Goal: Task Accomplishment & Management: Manage account settings

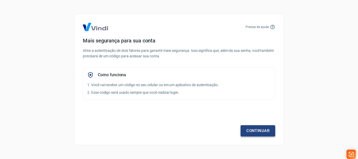
click at [258, 131] on link "Continuar" at bounding box center [258, 130] width 35 height 11
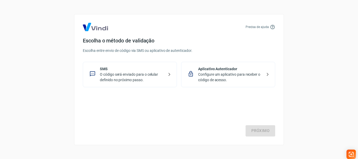
click at [221, 70] on p "Aplicativo Autenticador" at bounding box center [230, 69] width 64 height 6
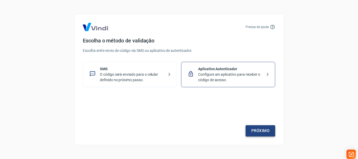
click at [267, 130] on link "Próximo" at bounding box center [261, 130] width 30 height 11
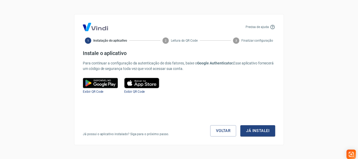
click at [267, 130] on button "Já instalei" at bounding box center [257, 130] width 35 height 11
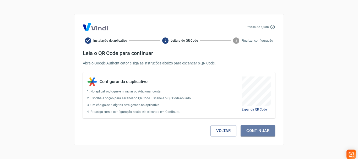
click at [267, 130] on button "Continuar" at bounding box center [258, 130] width 35 height 11
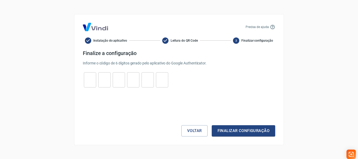
click at [92, 82] on input "tel" at bounding box center [90, 79] width 12 height 11
type input "0"
type input "7"
type input "1"
type input "3"
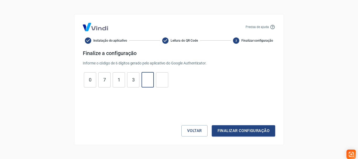
type input "0"
type input "1"
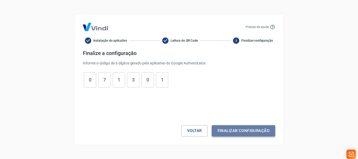
click at [235, 133] on button "Finalizar configuração" at bounding box center [243, 130] width 63 height 11
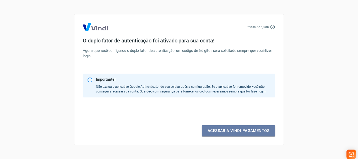
click at [235, 133] on link "Acessar a Vindi pagamentos" at bounding box center [238, 130] width 73 height 11
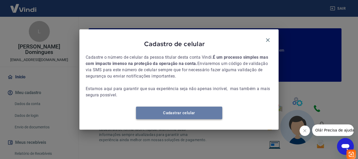
click at [218, 118] on link "Cadastrar celular" at bounding box center [179, 113] width 86 height 13
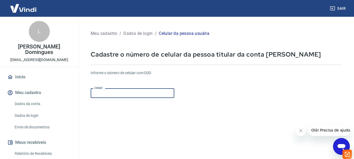
click at [171, 92] on input "Celular" at bounding box center [133, 93] width 84 height 10
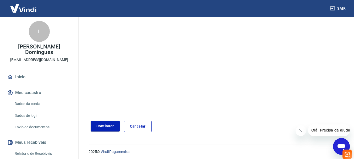
scroll to position [88, 0]
type input "(15) 99718-2096"
click at [108, 129] on button "Continuar" at bounding box center [105, 125] width 29 height 11
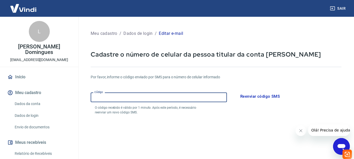
click at [166, 100] on input "Código" at bounding box center [159, 98] width 136 height 10
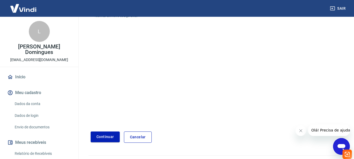
scroll to position [109, 0]
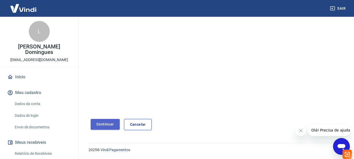
click at [114, 127] on button "Continuar" at bounding box center [105, 124] width 29 height 11
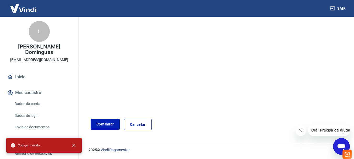
scroll to position [0, 0]
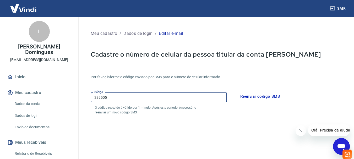
drag, startPoint x: 122, startPoint y: 99, endPoint x: 45, endPoint y: 99, distance: 76.8
click at [45, 99] on div "Sair L Luiz Antonio Conceição Domingues luiz.martinspecas@gmail.com Início Meu …" at bounding box center [177, 79] width 354 height 159
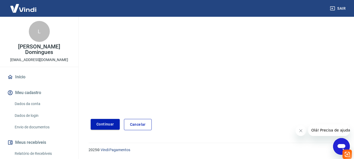
type input "412378"
click at [108, 127] on button "Continuar" at bounding box center [105, 124] width 29 height 11
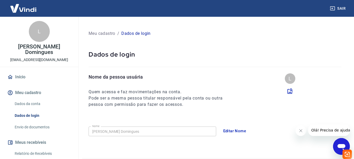
click at [290, 78] on div "L" at bounding box center [290, 78] width 10 height 10
click at [288, 92] on icon at bounding box center [290, 91] width 6 height 6
click at [0, 0] on input "file" at bounding box center [0, 0] width 0 height 0
click at [40, 36] on div "L" at bounding box center [39, 31] width 21 height 21
click at [291, 89] on icon at bounding box center [290, 91] width 5 height 5
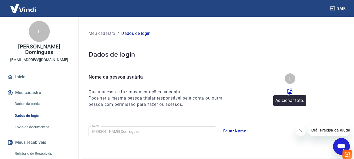
click at [0, 0] on input "file" at bounding box center [0, 0] width 0 height 0
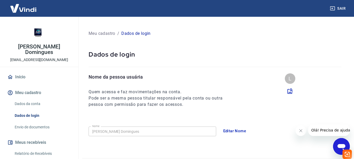
click at [46, 126] on link "Envio de documentos" at bounding box center [42, 127] width 59 height 11
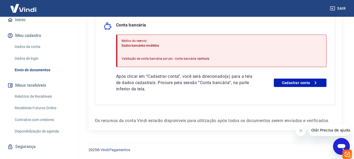
scroll to position [66, 0]
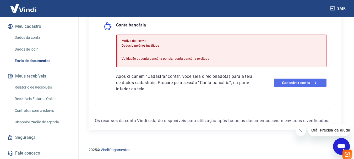
click at [318, 80] on icon at bounding box center [315, 83] width 6 height 6
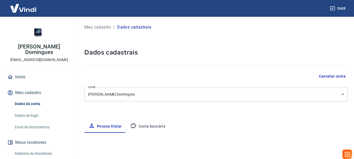
select select "SP"
select select "business"
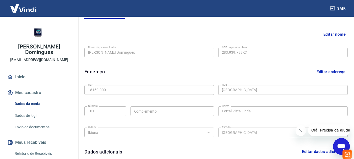
scroll to position [111, 0]
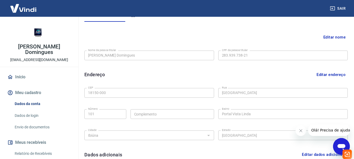
click at [324, 77] on button "Editar endereço" at bounding box center [331, 75] width 33 height 10
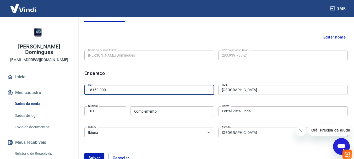
click at [151, 89] on input "18150-000" at bounding box center [149, 90] width 130 height 10
type input "18150-726"
click at [165, 111] on input "Complemento" at bounding box center [173, 111] width 84 height 10
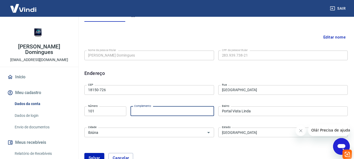
click at [262, 89] on input "Rua da Felicidade" at bounding box center [283, 90] width 130 height 10
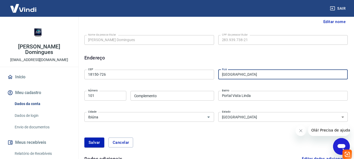
scroll to position [131, 0]
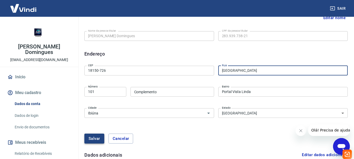
type input "Rua Esperança"
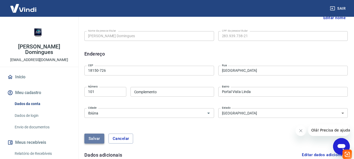
click at [92, 137] on button "Salvar" at bounding box center [94, 139] width 20 height 10
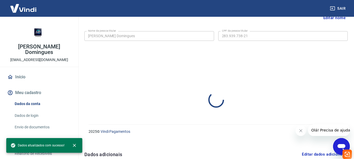
select select "SP"
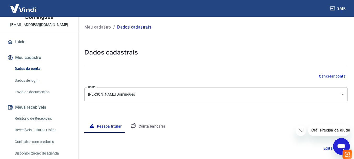
scroll to position [35, 0]
click at [46, 91] on link "Envio de documentos" at bounding box center [42, 91] width 59 height 11
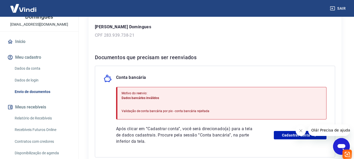
scroll to position [133, 0]
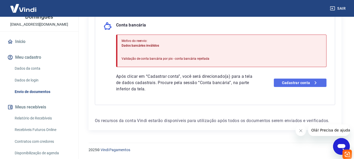
click at [289, 82] on link "Cadastrar conta" at bounding box center [300, 83] width 53 height 8
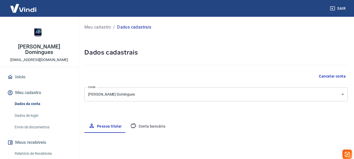
select select "SP"
select select "business"
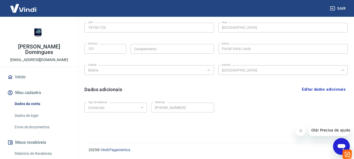
scroll to position [50, 0]
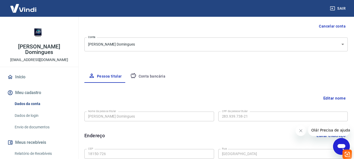
click at [147, 77] on button "Conta bancária" at bounding box center [148, 76] width 44 height 13
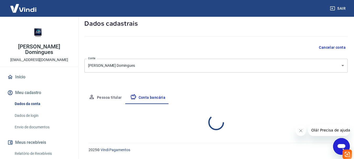
select select "1"
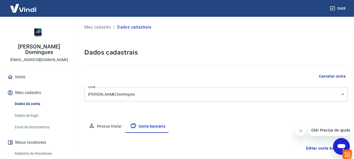
scroll to position [66, 0]
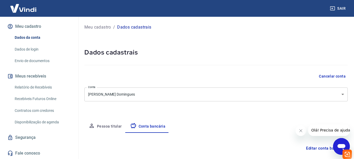
click at [32, 119] on link "Disponibilização de agenda" at bounding box center [42, 122] width 59 height 11
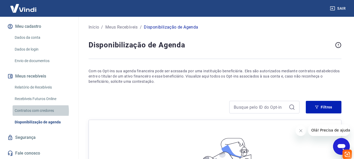
click at [32, 111] on link "Contratos com credores" at bounding box center [42, 110] width 59 height 11
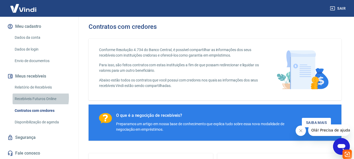
click at [28, 98] on link "Recebíveis Futuros Online" at bounding box center [42, 99] width 59 height 11
